Goal: Task Accomplishment & Management: Manage account settings

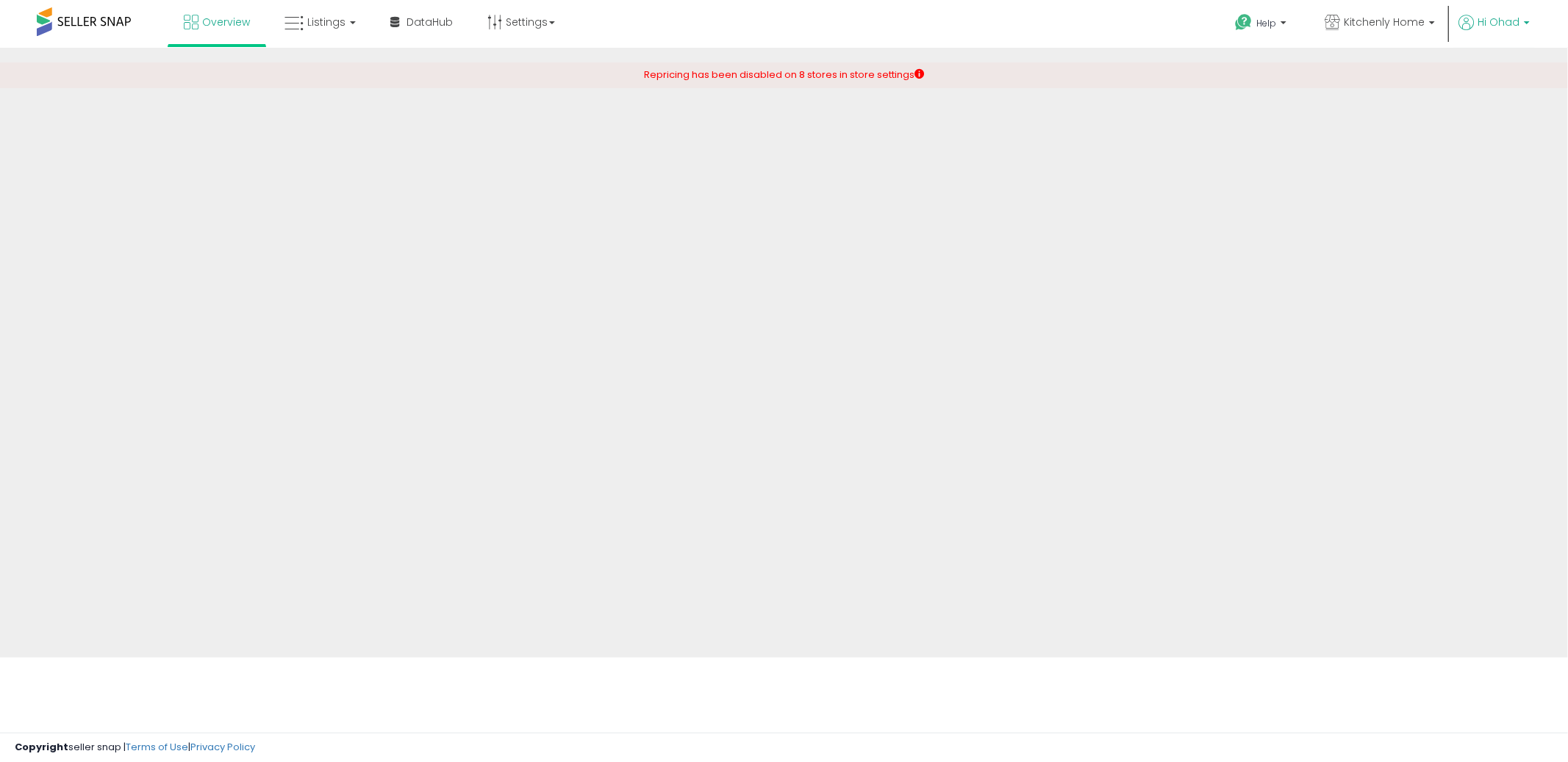
click at [1508, 27] on span "Hi Ohad" at bounding box center [1498, 22] width 42 height 15
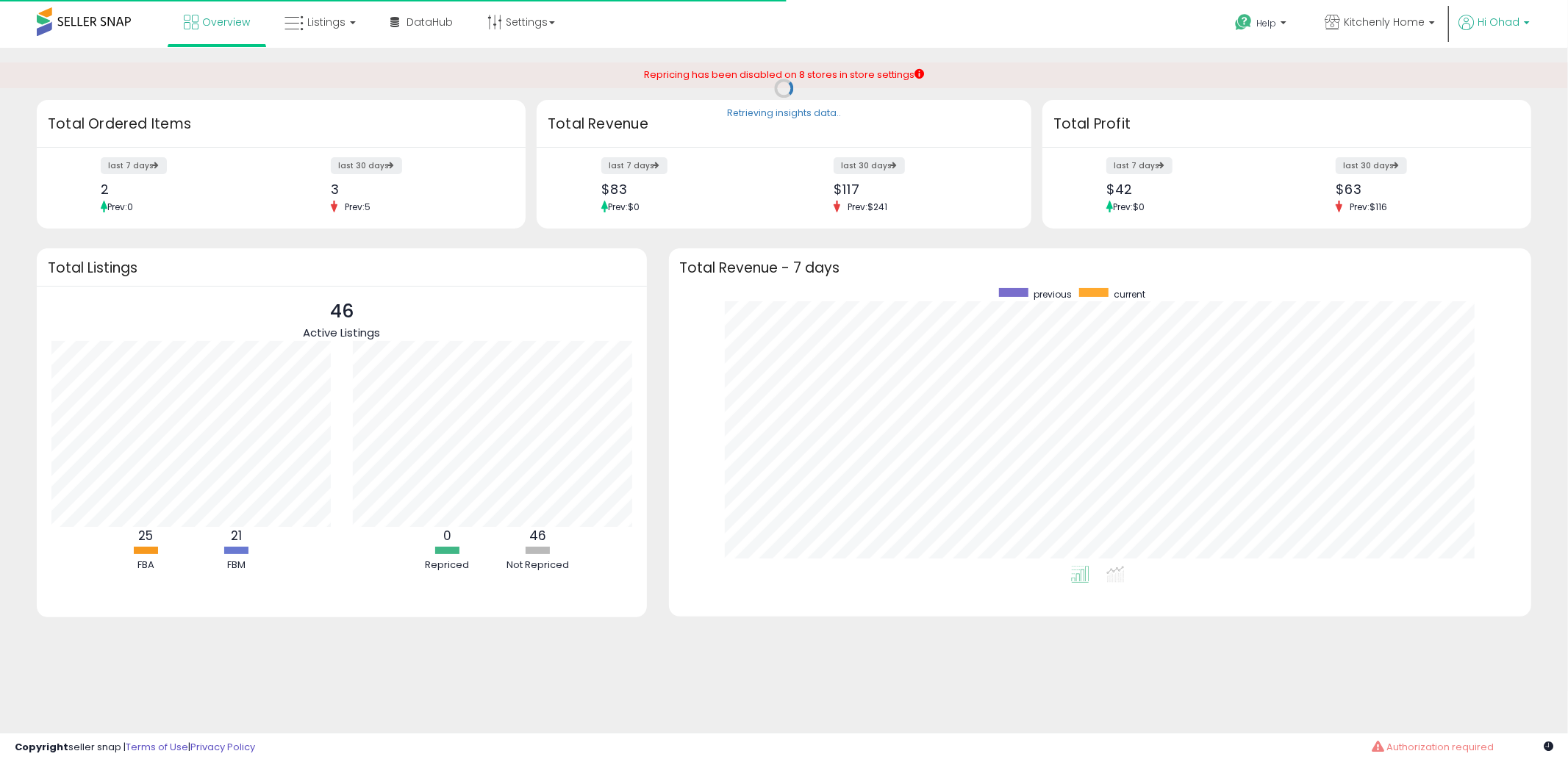
scroll to position [277, 834]
click at [1508, 27] on span "Hi Ohad" at bounding box center [1498, 22] width 42 height 15
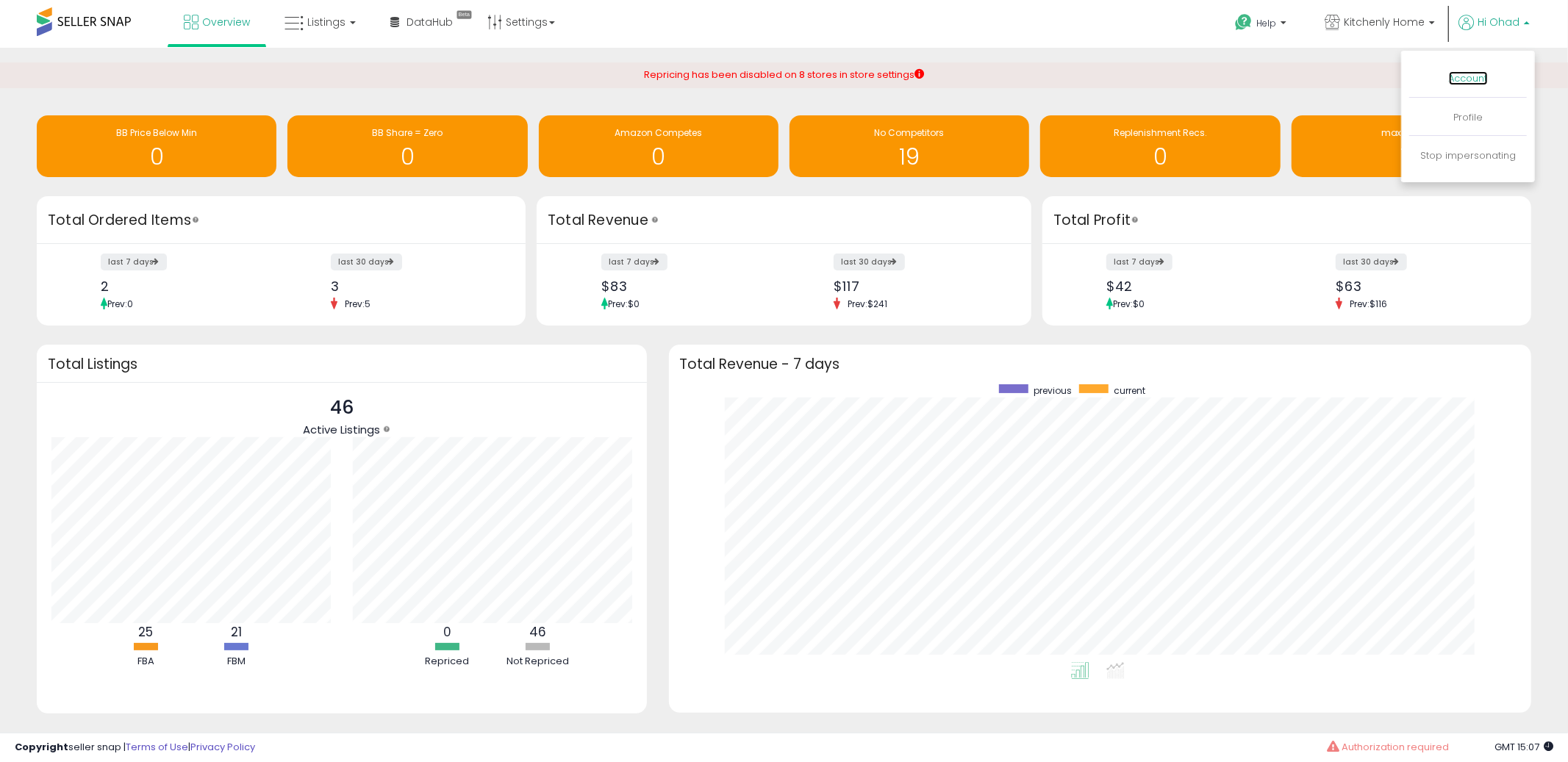
click at [1460, 78] on link "Account" at bounding box center [1468, 78] width 39 height 14
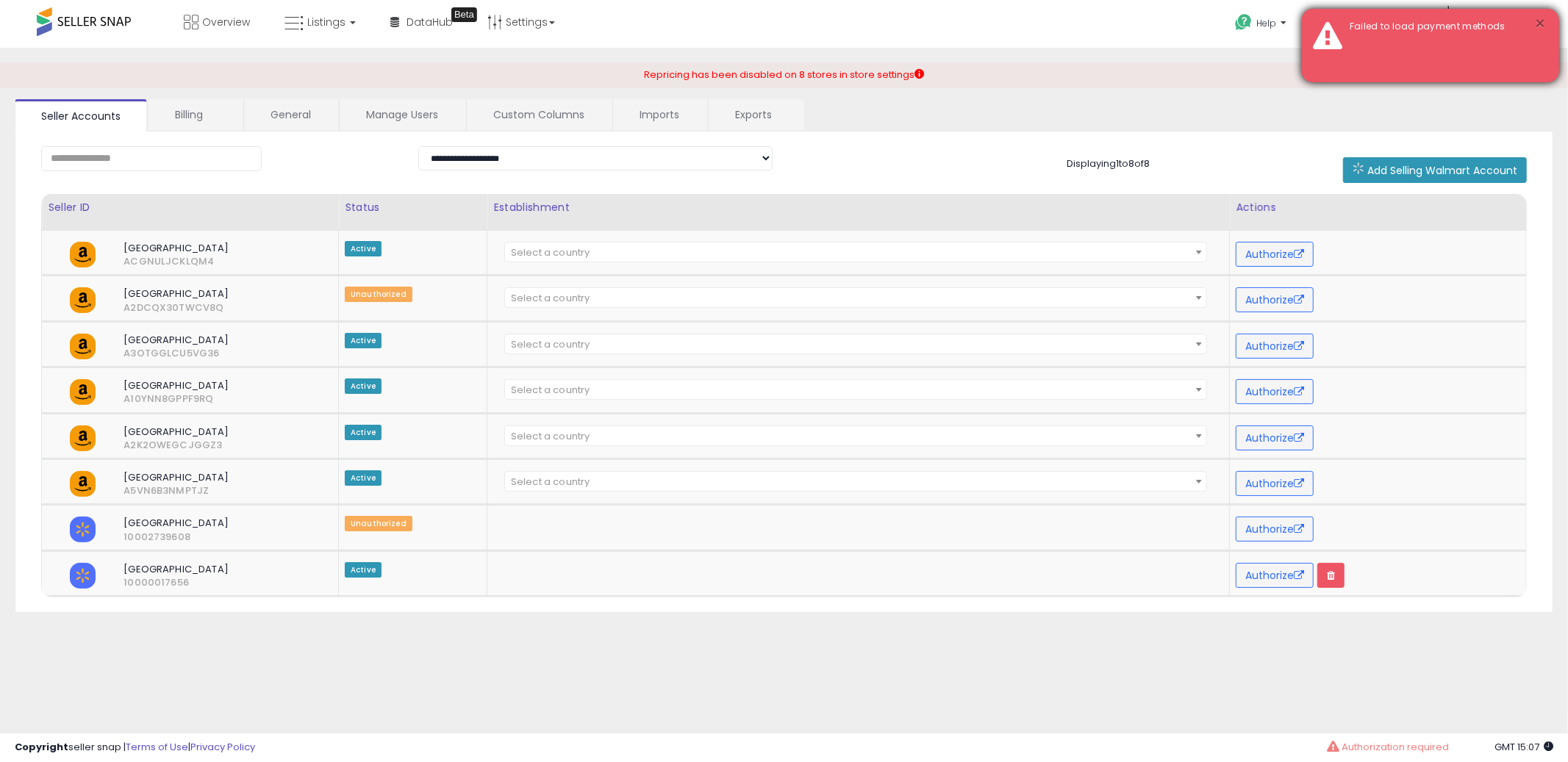
click at [1541, 18] on button "×" at bounding box center [1541, 24] width 12 height 18
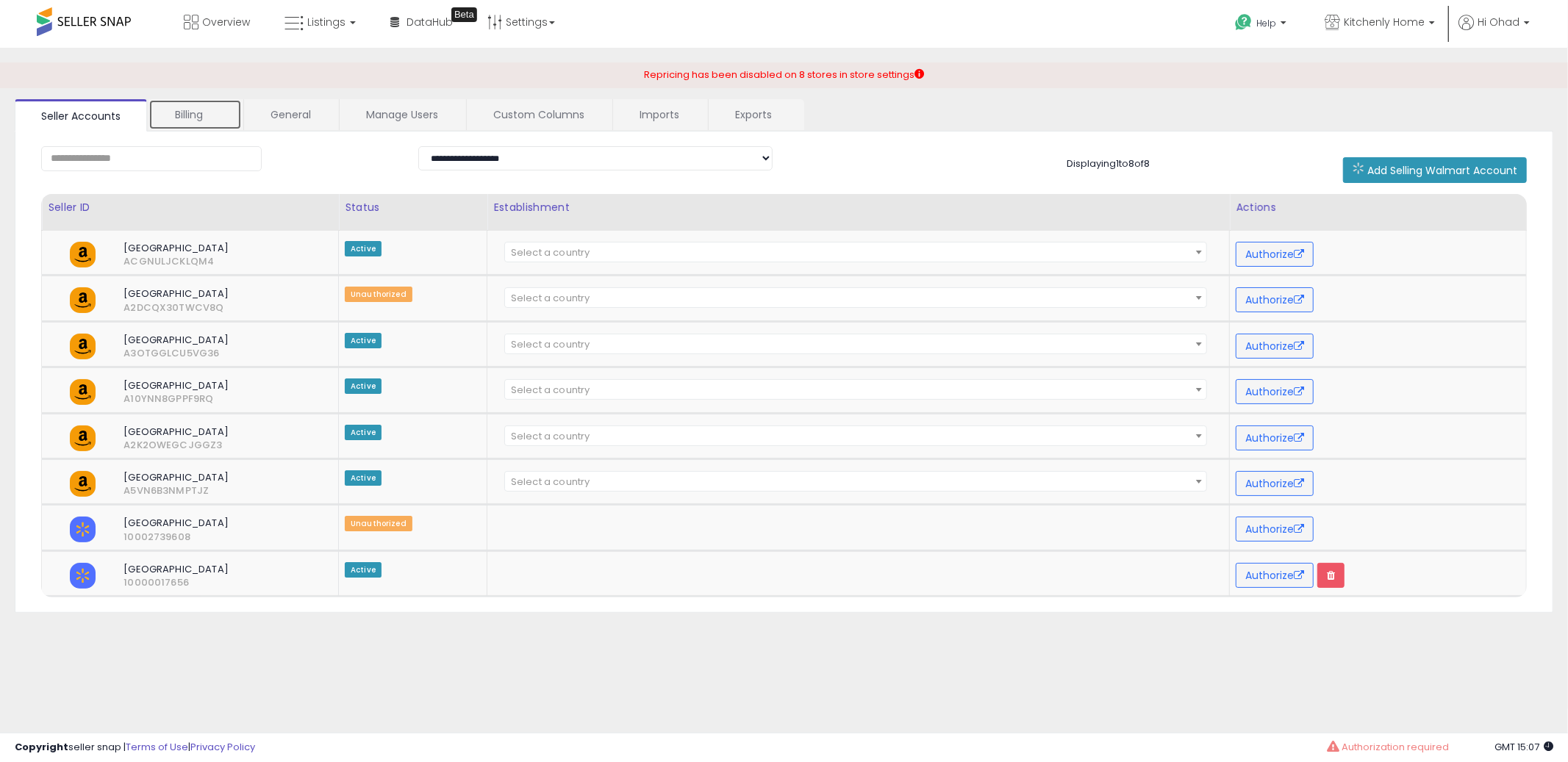
click at [164, 108] on link "Billing" at bounding box center [195, 114] width 93 height 31
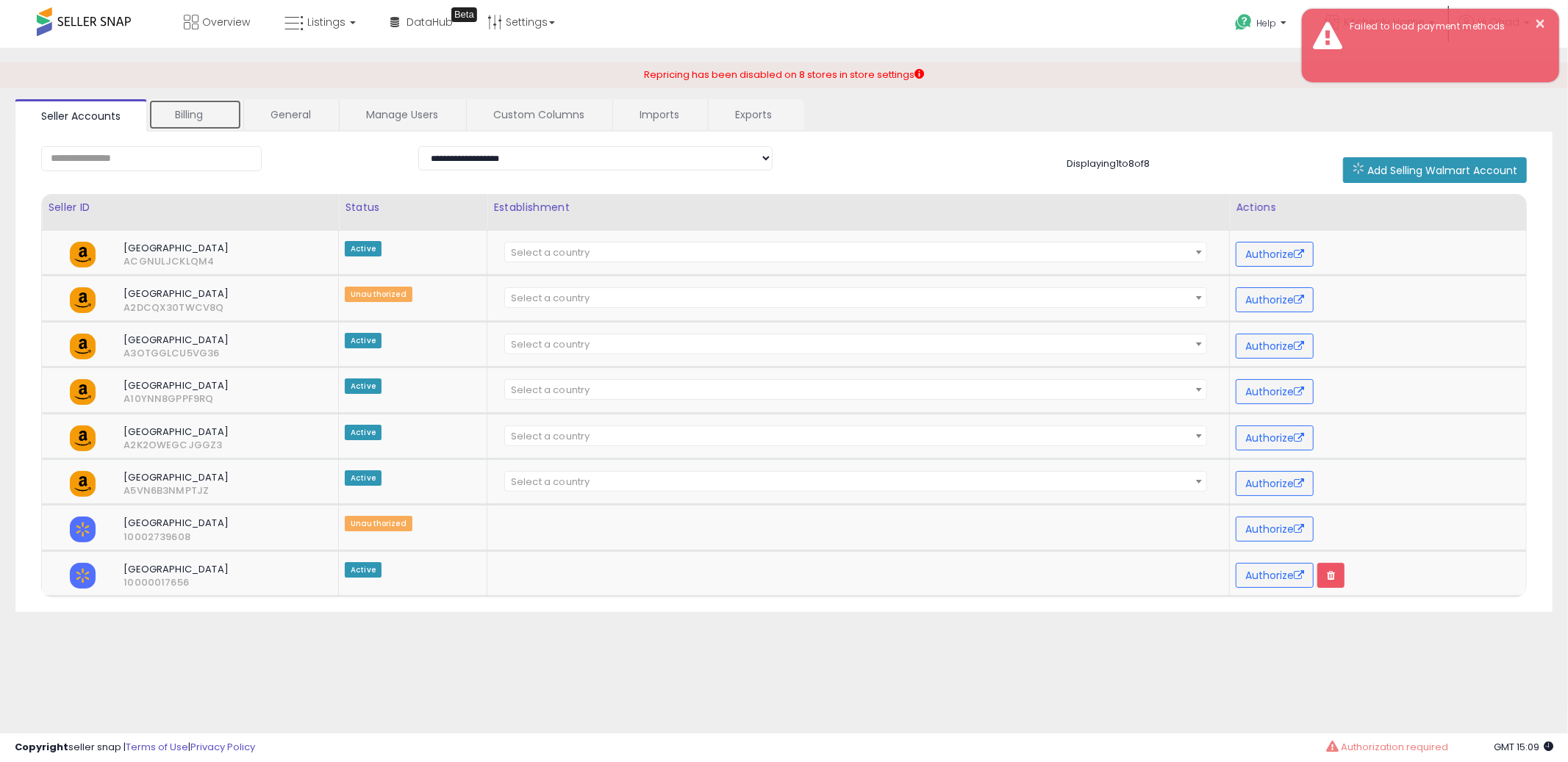
click at [202, 107] on link "Billing" at bounding box center [195, 114] width 93 height 31
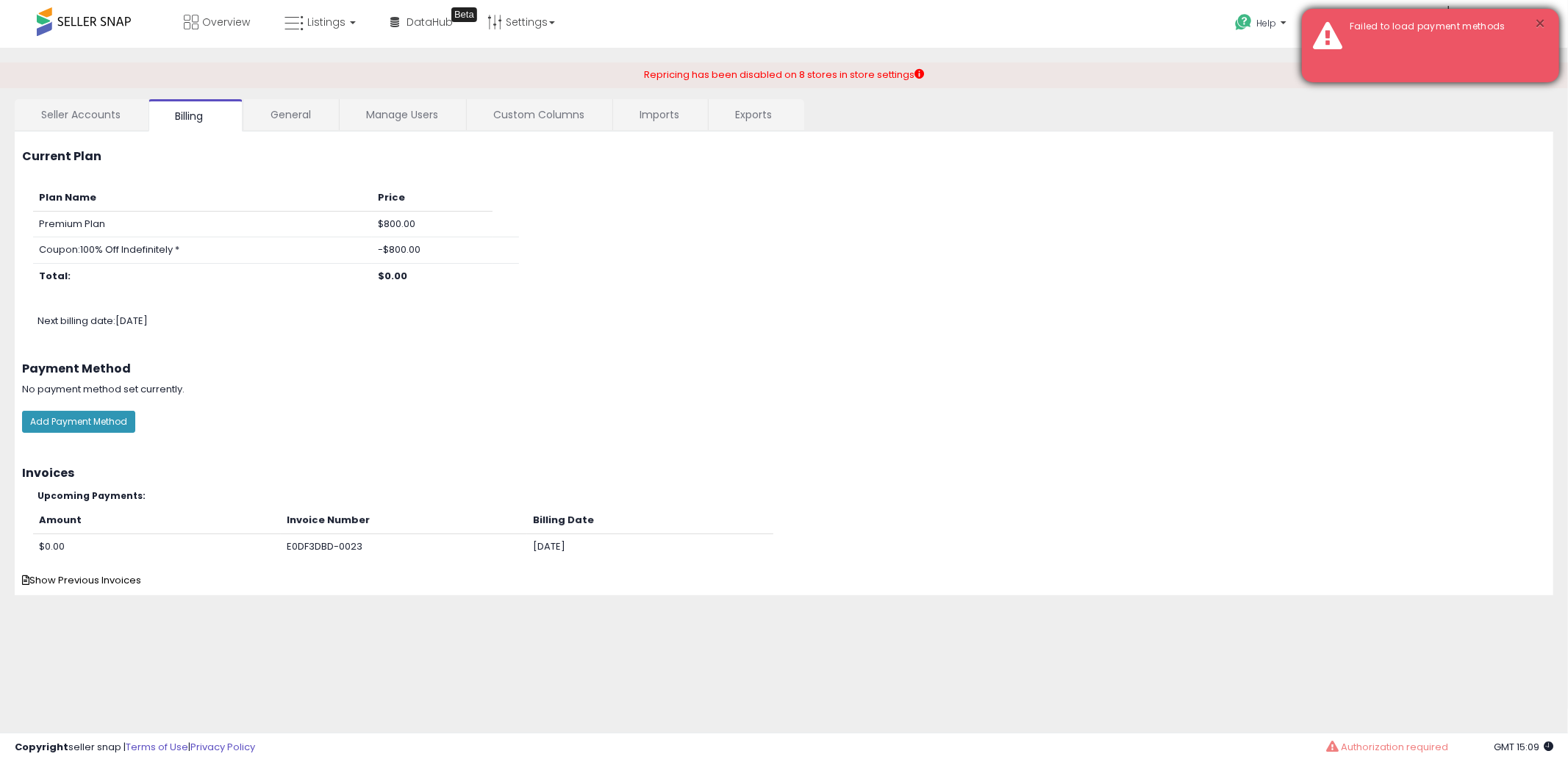
click at [1542, 22] on button "×" at bounding box center [1541, 24] width 12 height 18
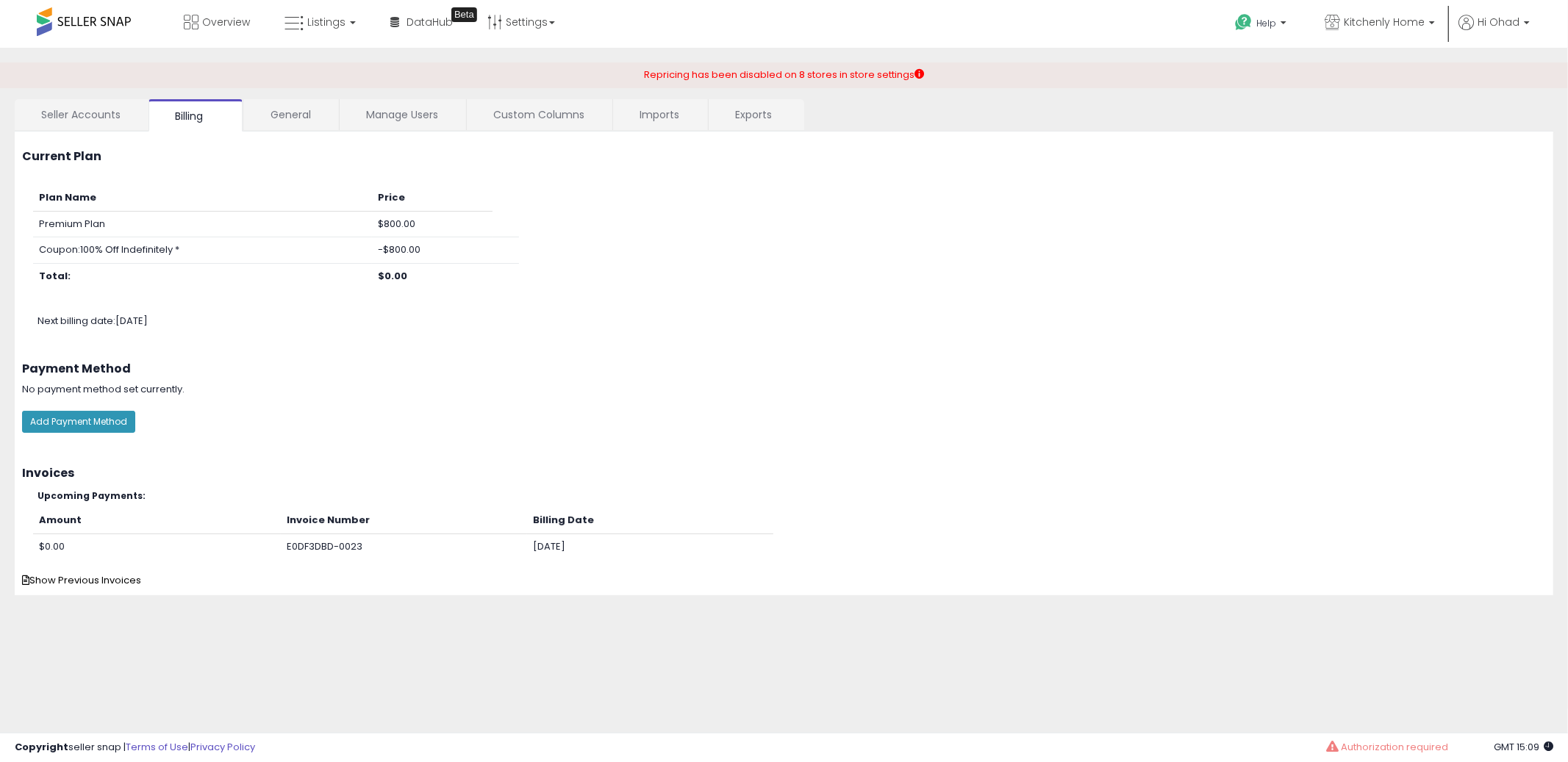
drag, startPoint x: 770, startPoint y: 78, endPoint x: 951, endPoint y: 77, distance: 181.0
click at [951, 77] on div "Repricing has been disabled on 8 stores in store settings MM IT MM DE MM FR MM …" at bounding box center [784, 75] width 1568 height 26
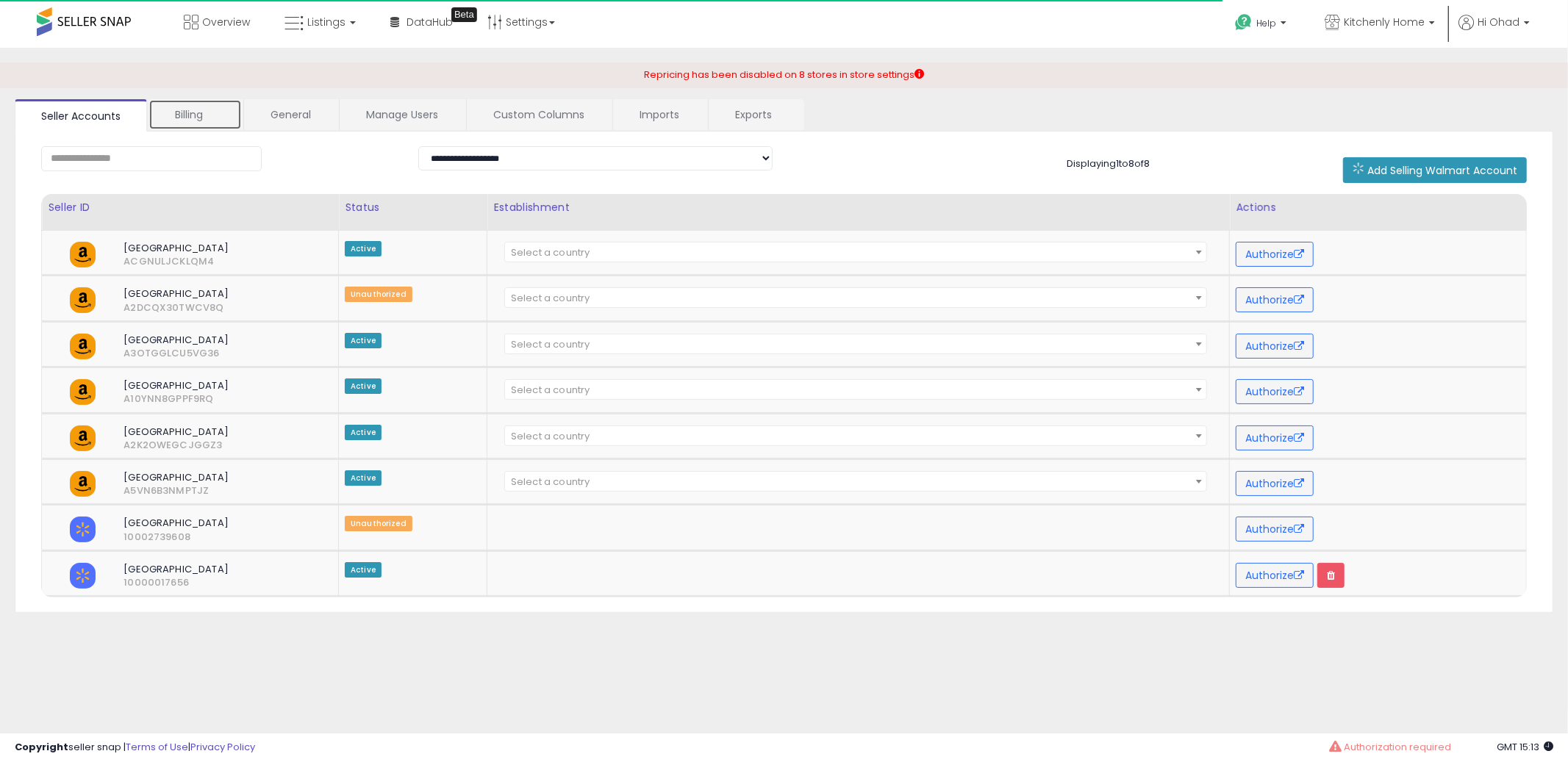
click at [179, 111] on link "Billing" at bounding box center [195, 114] width 93 height 31
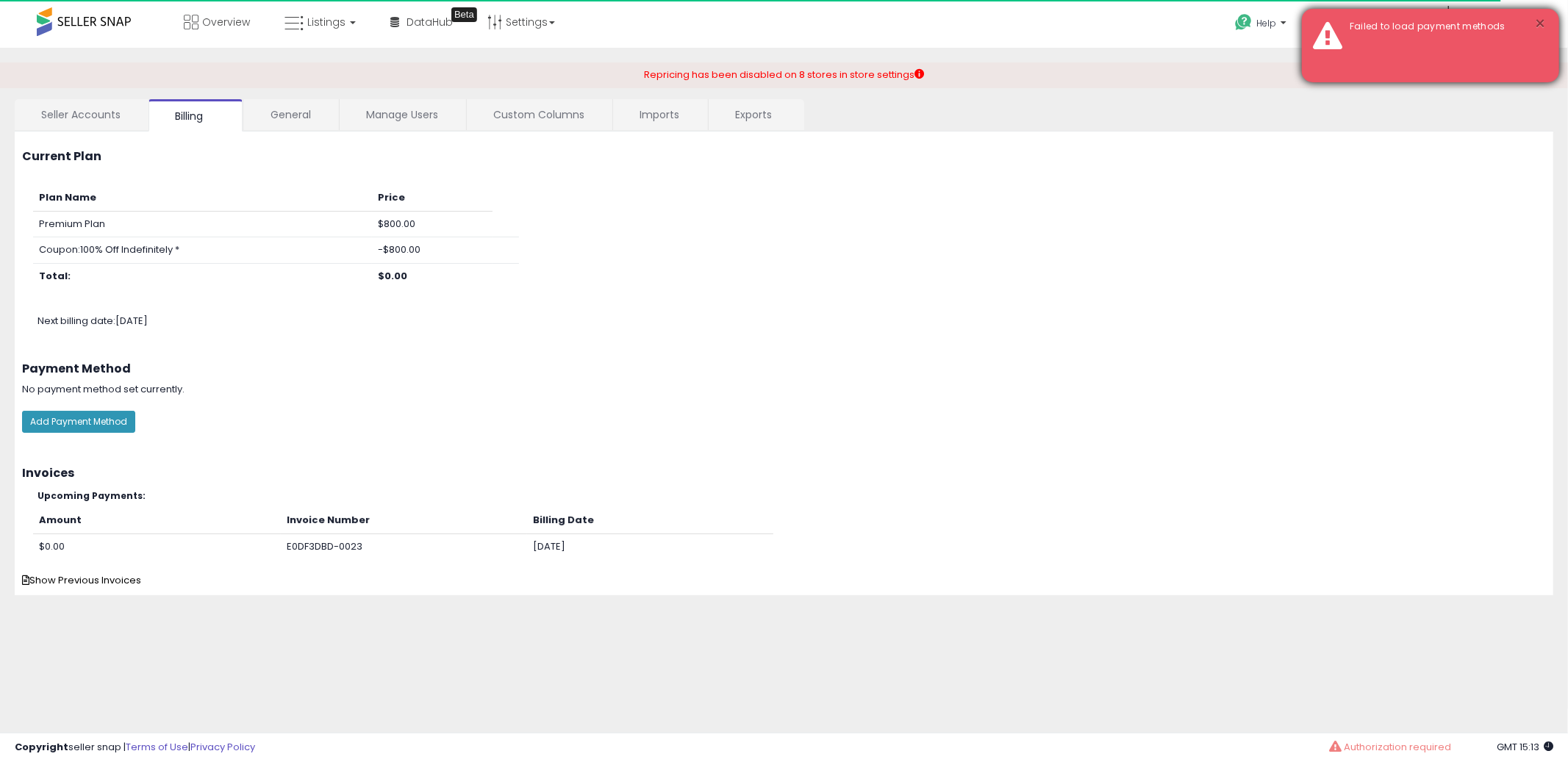
click at [1536, 28] on button "×" at bounding box center [1541, 24] width 12 height 18
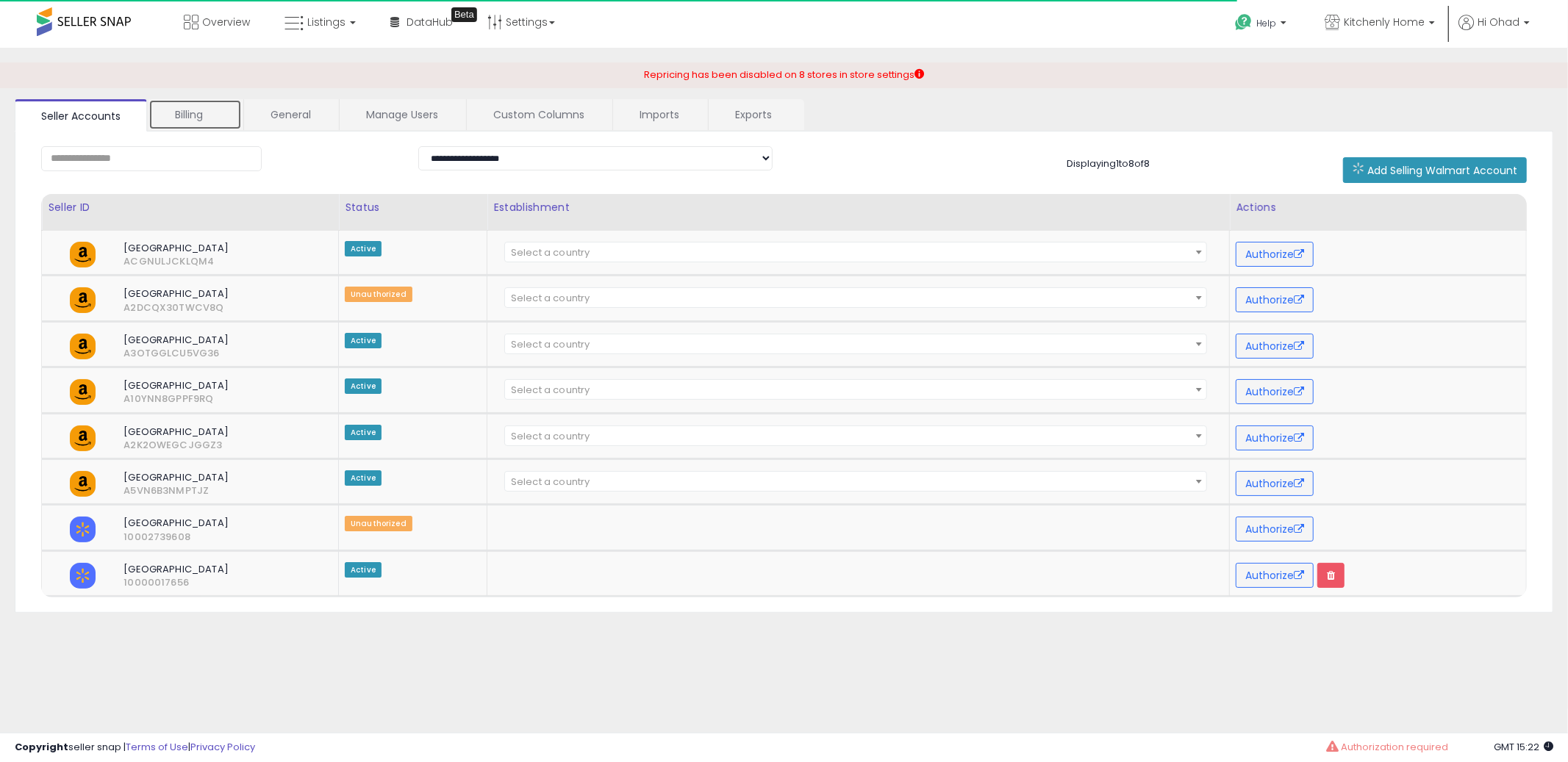
click at [223, 121] on link "Billing" at bounding box center [195, 114] width 93 height 31
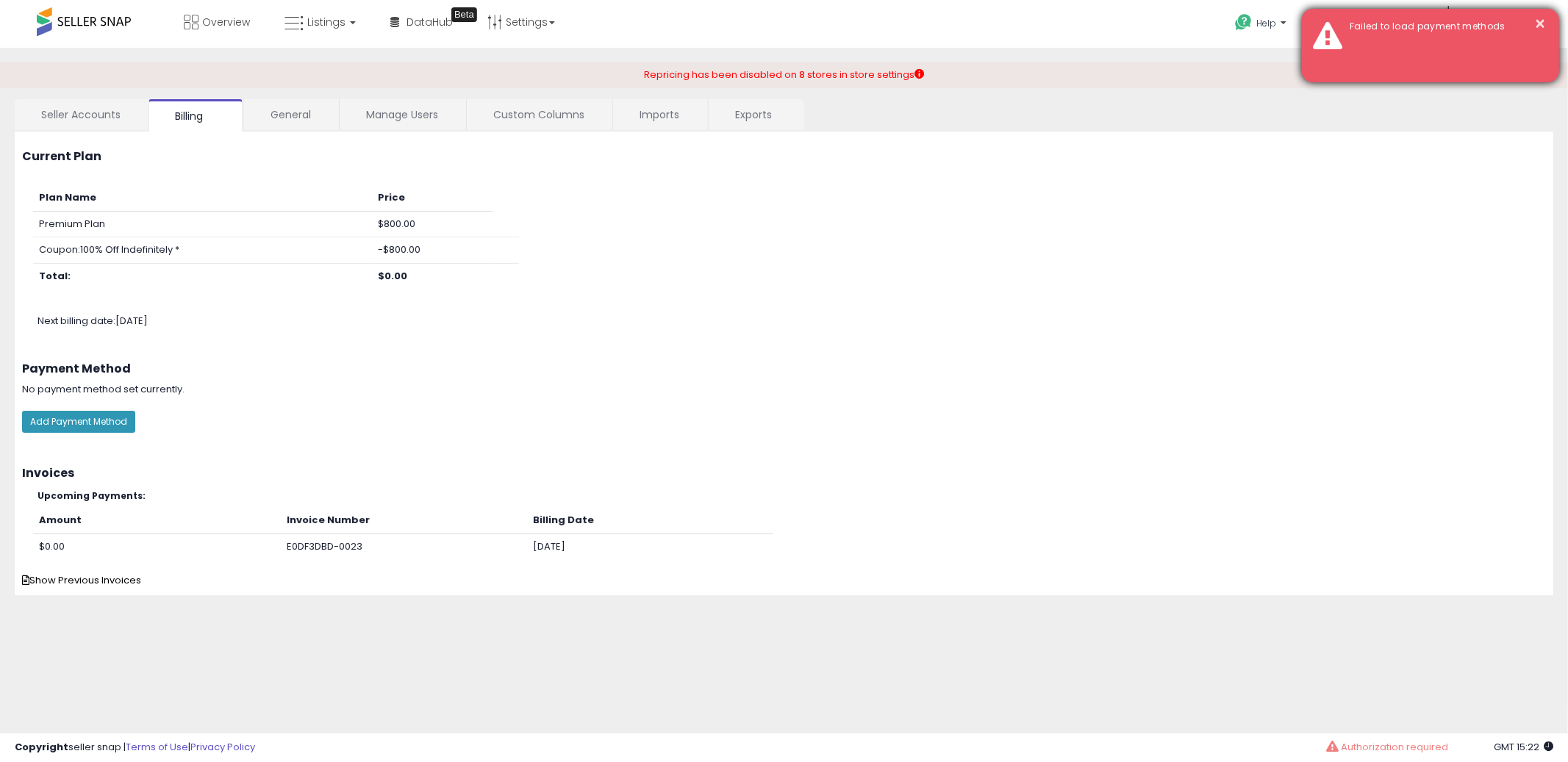
click at [1547, 22] on div "Failed to load payment methods" at bounding box center [1443, 27] width 209 height 14
click at [1544, 21] on button "×" at bounding box center [1541, 24] width 12 height 18
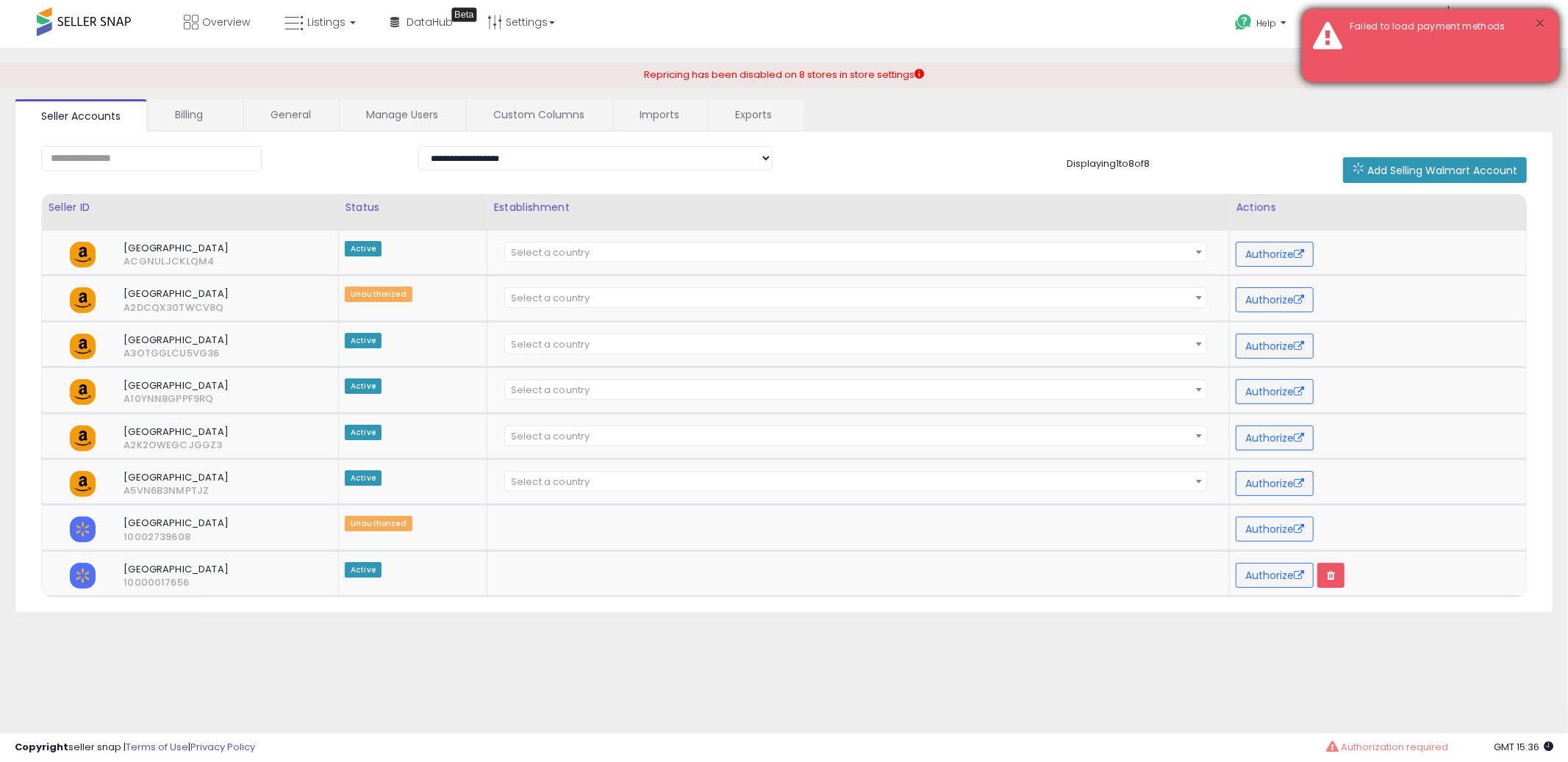
click at [1543, 20] on button "×" at bounding box center [1541, 24] width 12 height 18
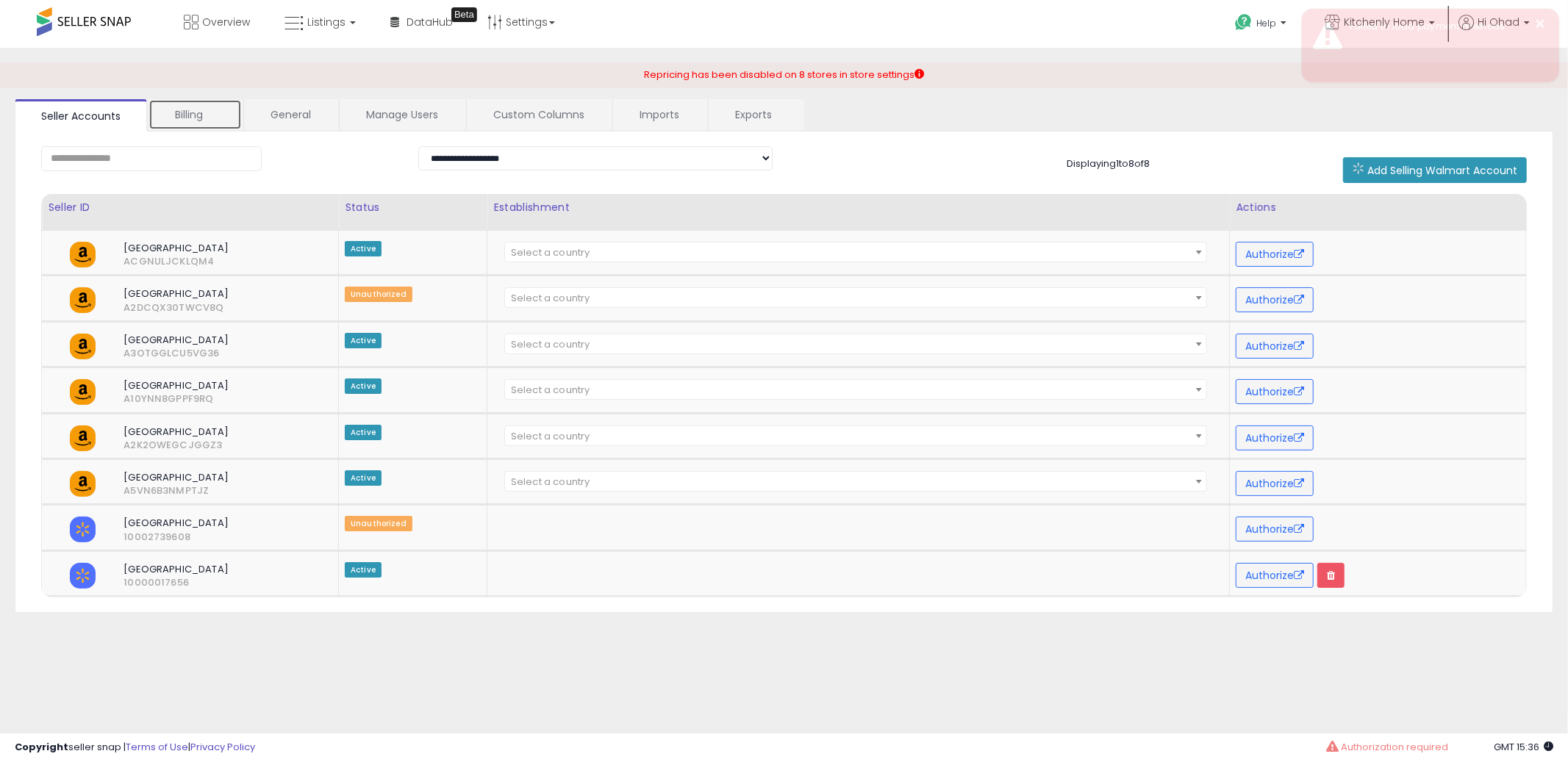
click at [164, 118] on link "Billing" at bounding box center [195, 114] width 93 height 31
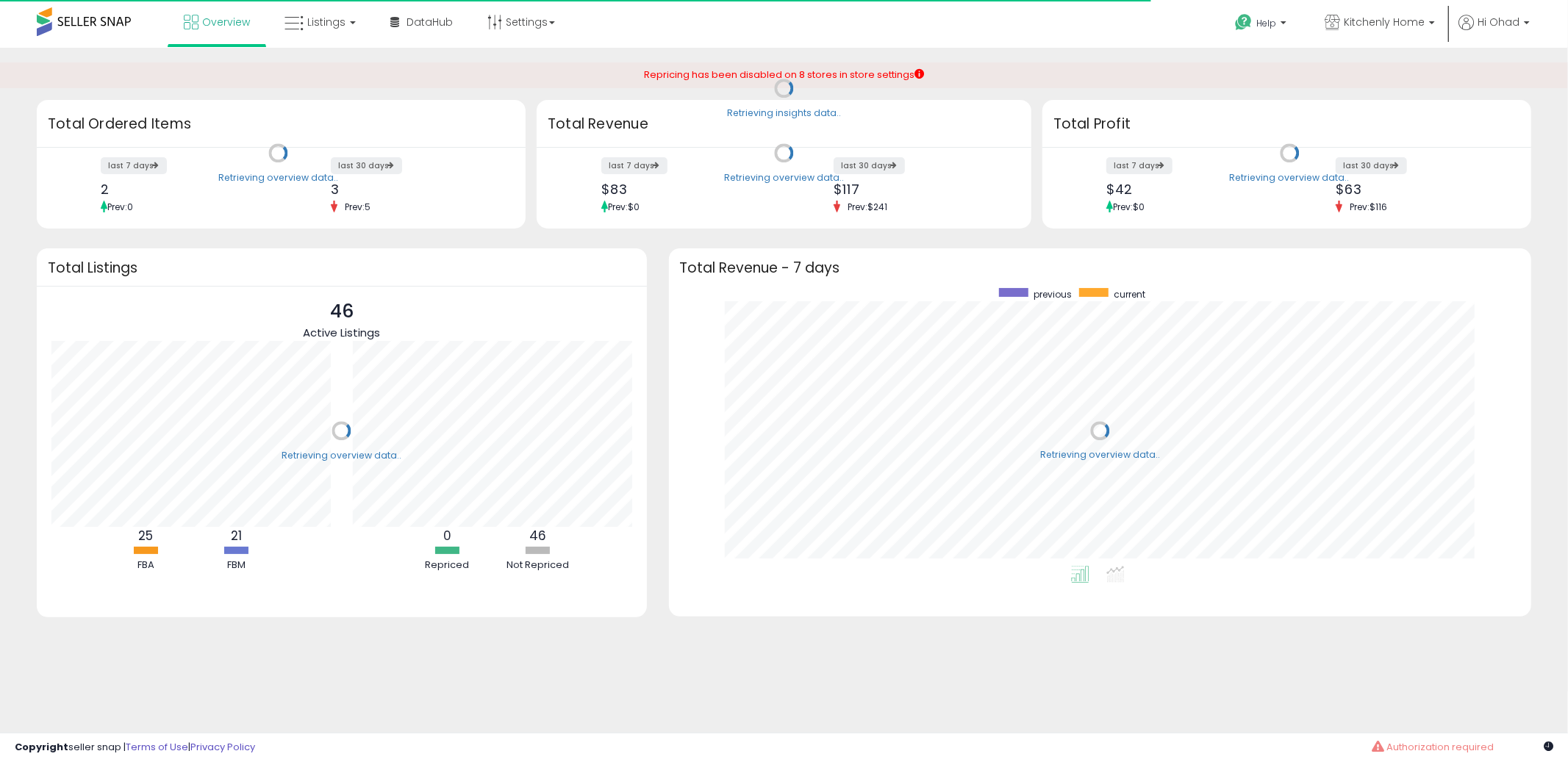
scroll to position [277, 834]
